Goal: Task Accomplishment & Management: Use online tool/utility

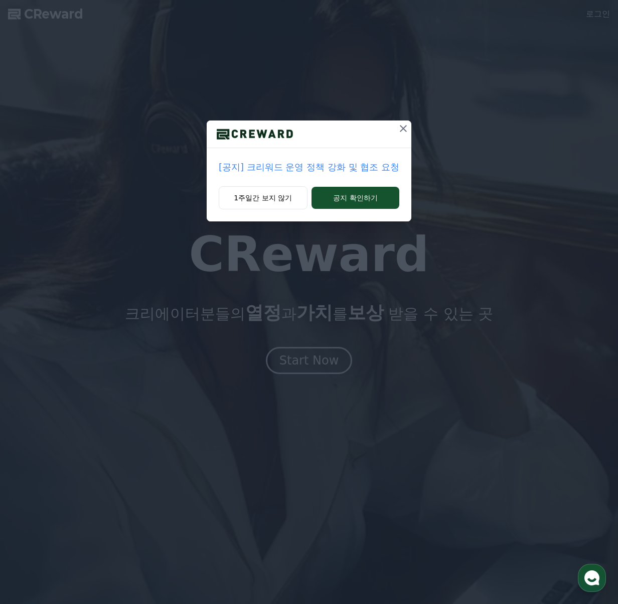
click at [310, 166] on p "[공지] 크리워드 운영 정책 강화 및 협조 요청" at bounding box center [309, 167] width 181 height 14
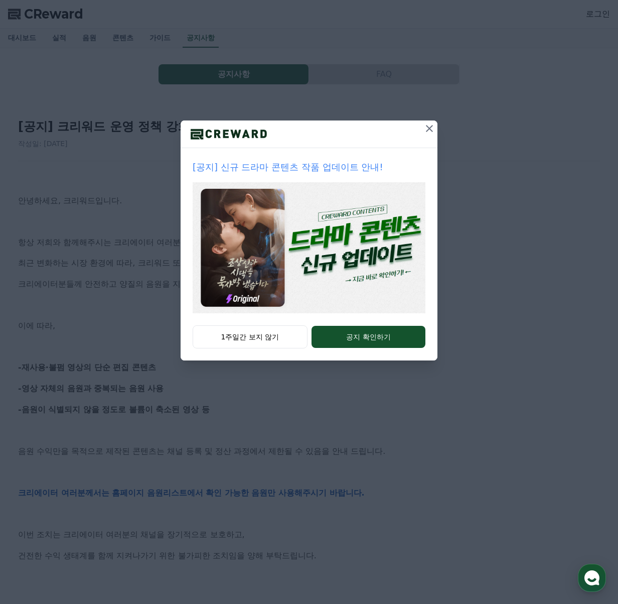
click at [424, 126] on icon at bounding box center [430, 128] width 12 height 12
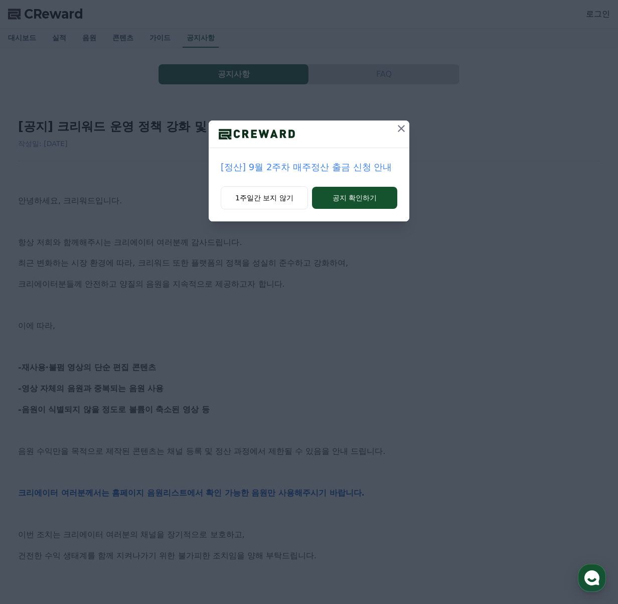
click at [403, 130] on icon at bounding box center [401, 128] width 7 height 7
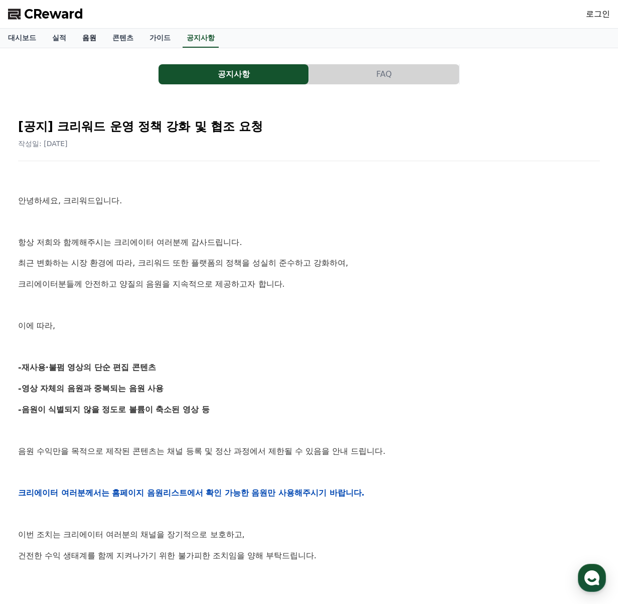
click at [85, 38] on link "음원" at bounding box center [89, 38] width 30 height 19
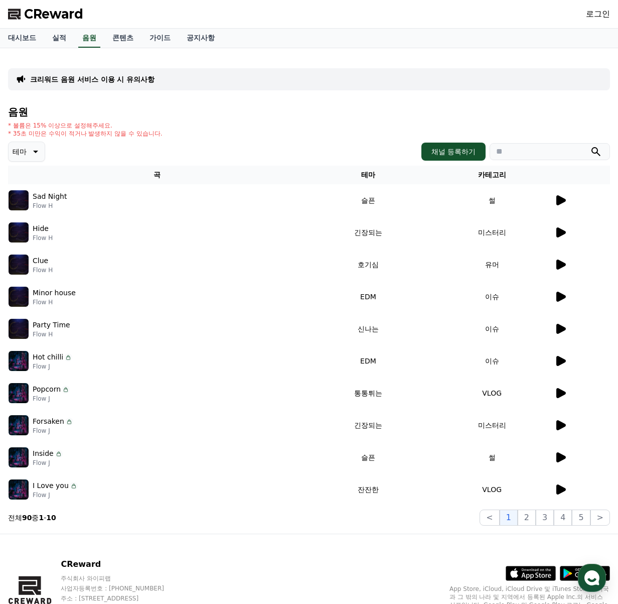
click at [555, 197] on icon at bounding box center [560, 200] width 12 height 12
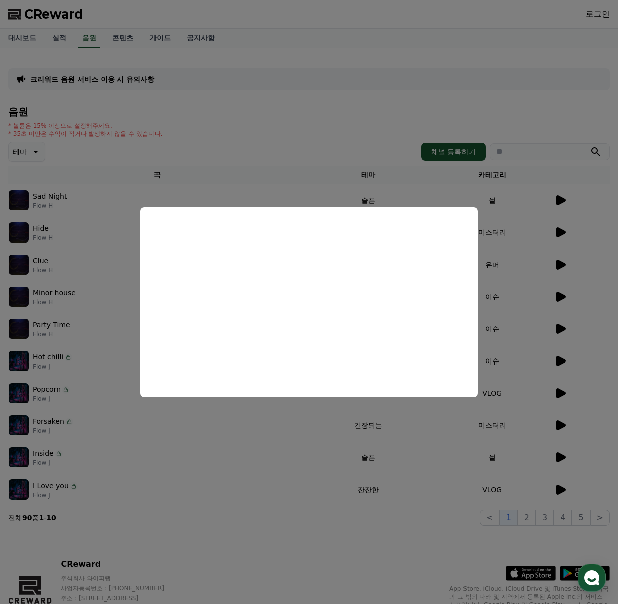
click at [340, 155] on button "close modal" at bounding box center [309, 302] width 618 height 604
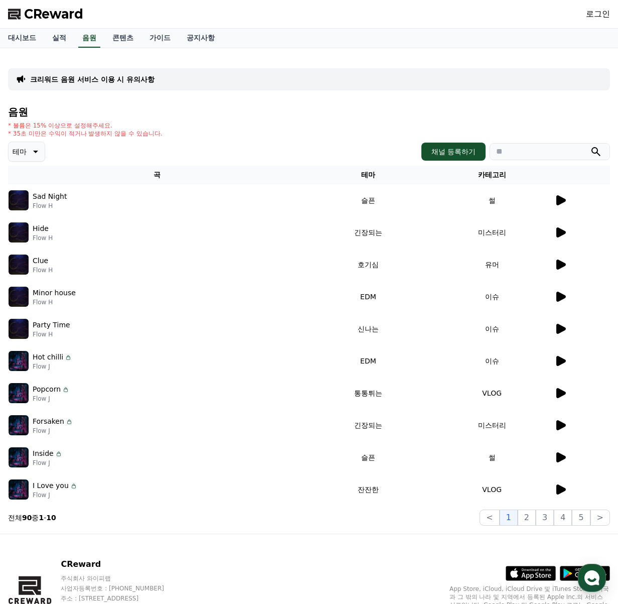
click at [564, 232] on icon at bounding box center [562, 232] width 10 height 10
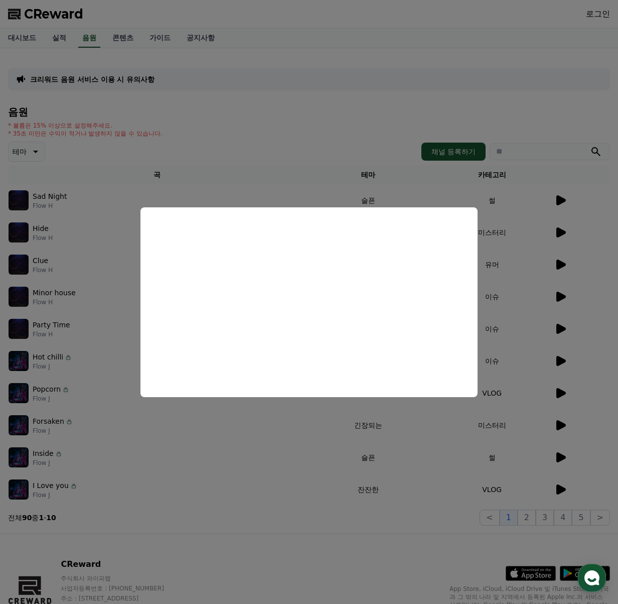
click at [260, 124] on button "close modal" at bounding box center [309, 302] width 618 height 604
click at [246, 124] on div "* 볼륨은 15% 이상으로 설정해주세요. * 35초 미만은 수익이 적거나 발생하지 않을 수 있습니다." at bounding box center [309, 129] width 602 height 16
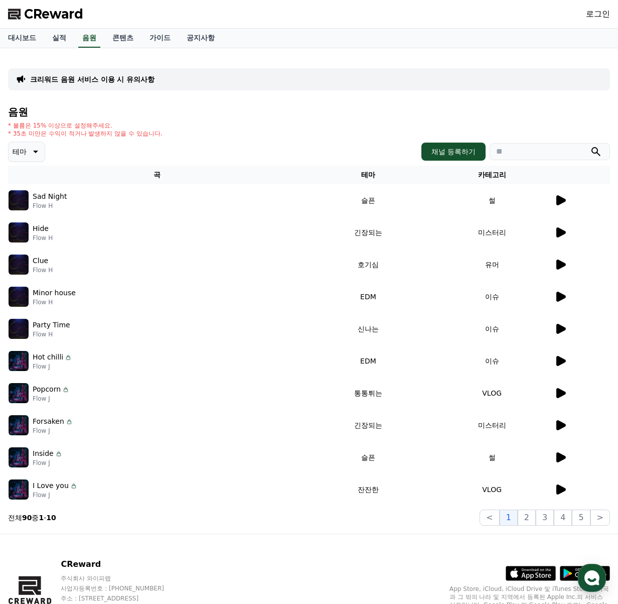
drag, startPoint x: 14, startPoint y: 132, endPoint x: 131, endPoint y: 130, distance: 117.4
click at [131, 130] on p "* 35초 미만은 수익이 적거나 발생하지 않을 수 있습니다." at bounding box center [85, 133] width 155 height 8
click at [21, 38] on link "대시보드" at bounding box center [22, 38] width 44 height 19
